Goal: Information Seeking & Learning: Learn about a topic

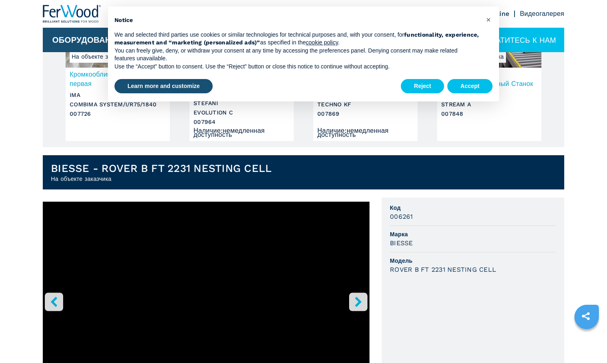
scroll to position [204, 0]
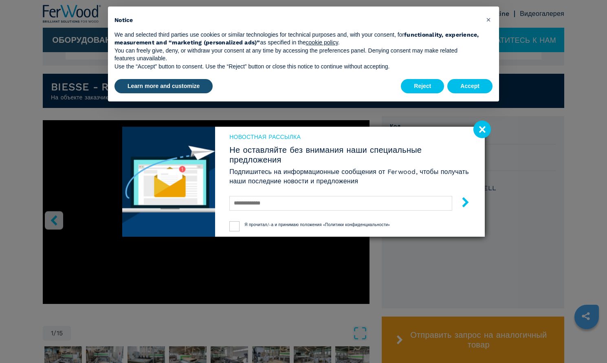
click at [477, 128] on image at bounding box center [482, 130] width 18 height 18
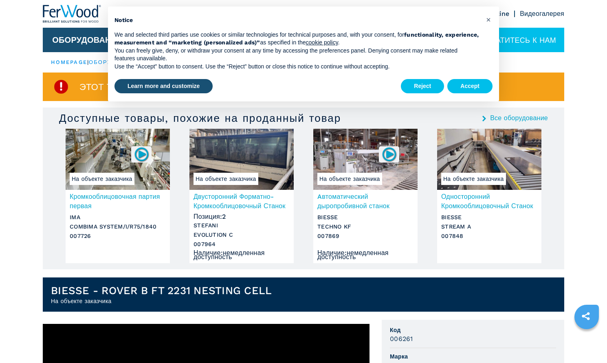
scroll to position [163, 0]
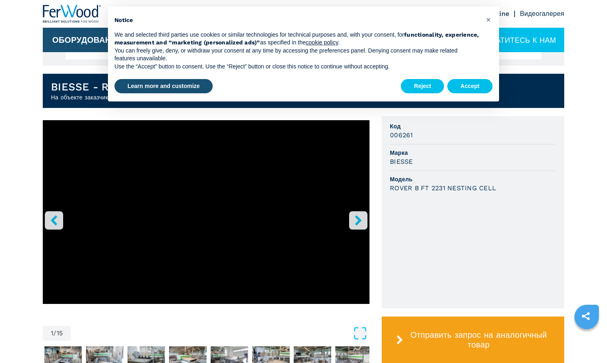
scroll to position [326, 0]
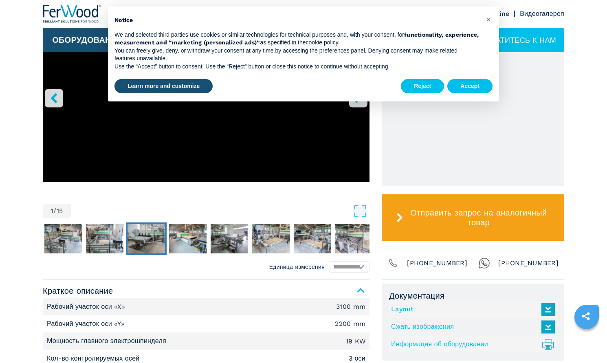
click at [154, 241] on img "Go to Slide 4" at bounding box center [145, 238] width 37 height 29
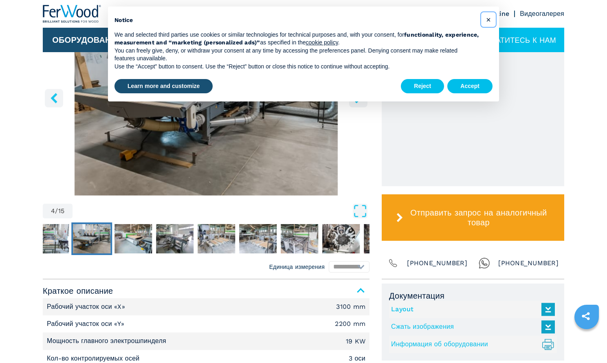
click at [487, 18] on span "×" at bounding box center [488, 20] width 5 height 10
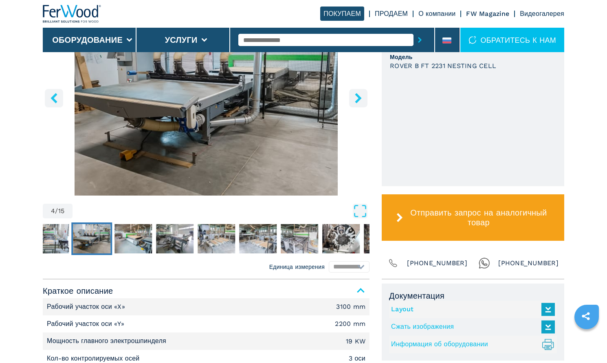
scroll to position [204, 0]
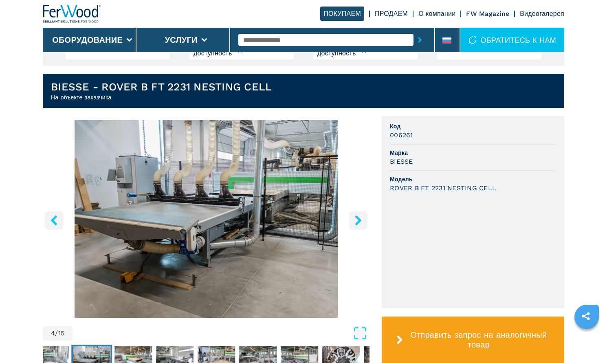
click at [352, 215] on button "right-button" at bounding box center [358, 220] width 18 height 18
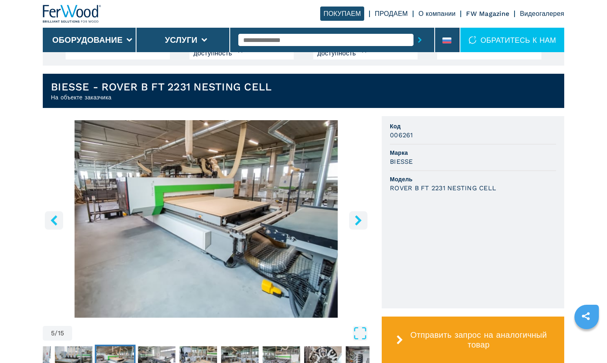
click at [352, 216] on button "right-button" at bounding box center [358, 220] width 18 height 18
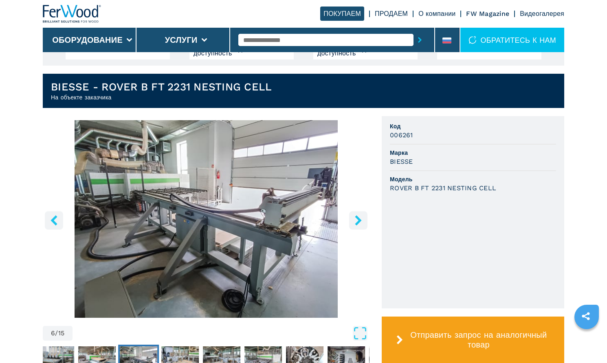
click at [352, 216] on button "right-button" at bounding box center [358, 220] width 18 height 18
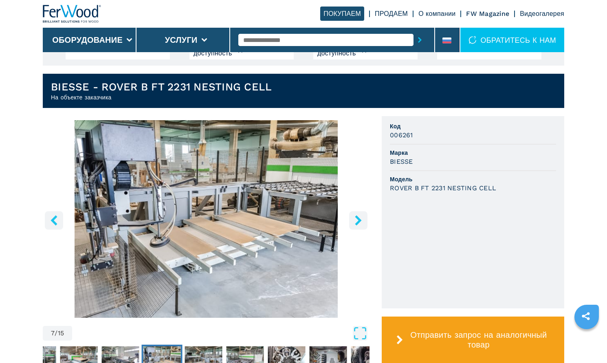
scroll to position [326, 0]
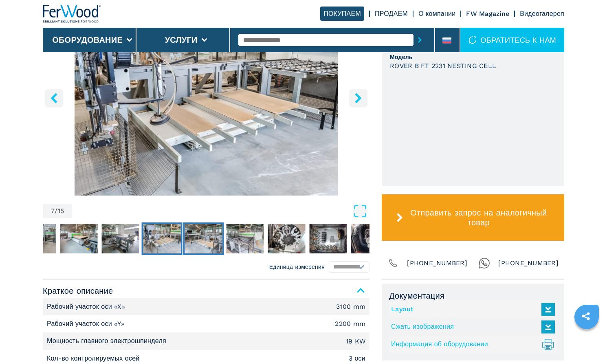
click at [217, 236] on img "Go to Slide 8" at bounding box center [203, 238] width 37 height 29
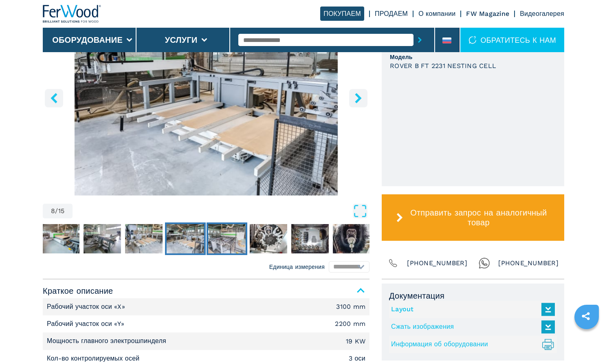
click at [238, 241] on img "Go to Slide 9" at bounding box center [226, 238] width 37 height 29
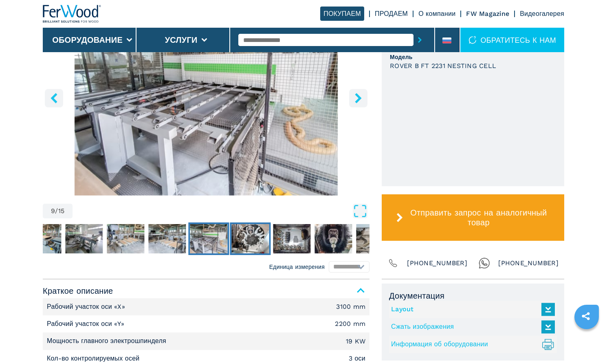
click at [252, 241] on img "Go to Slide 10" at bounding box center [249, 238] width 37 height 29
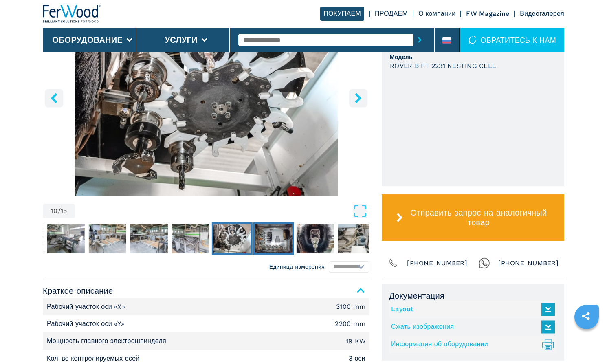
click at [272, 241] on img "Go to Slide 11" at bounding box center [273, 238] width 37 height 29
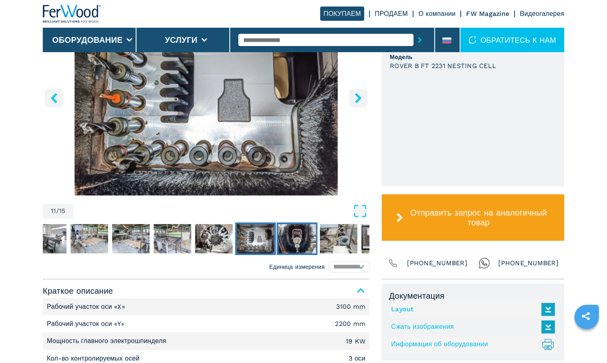
click at [299, 239] on img "Go to Slide 12" at bounding box center [296, 238] width 37 height 29
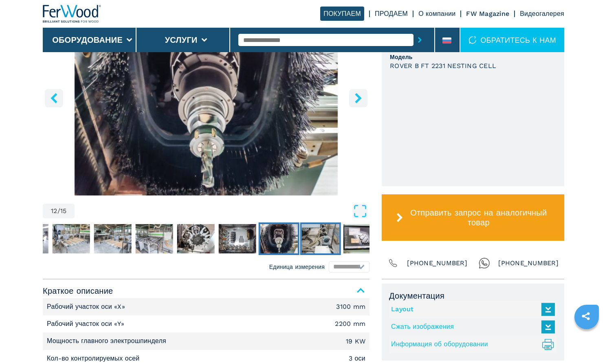
click at [311, 239] on img "Go to Slide 13" at bounding box center [320, 238] width 37 height 29
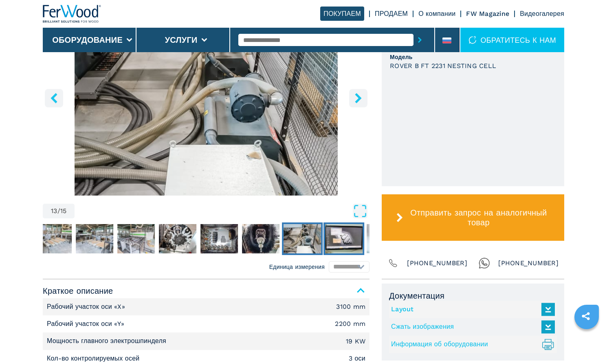
click at [338, 242] on img "Go to Slide 14" at bounding box center [343, 238] width 37 height 29
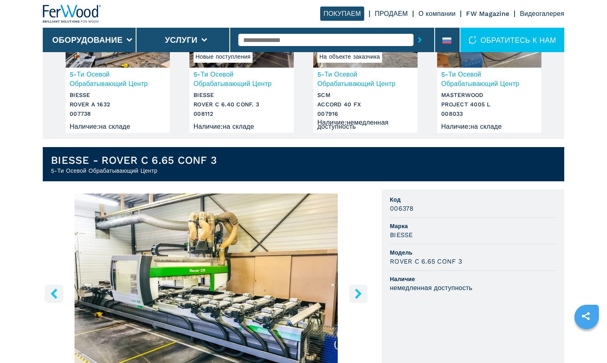
scroll to position [285, 0]
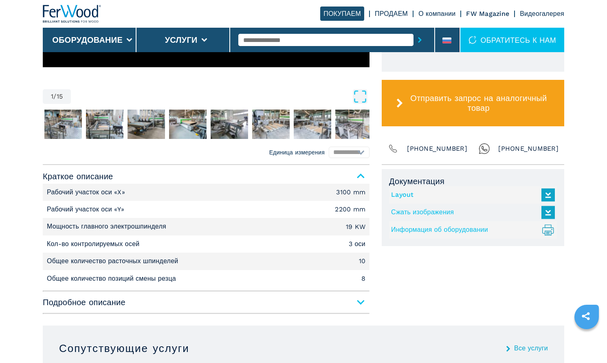
scroll to position [237, 0]
